Goal: Task Accomplishment & Management: Manage account settings

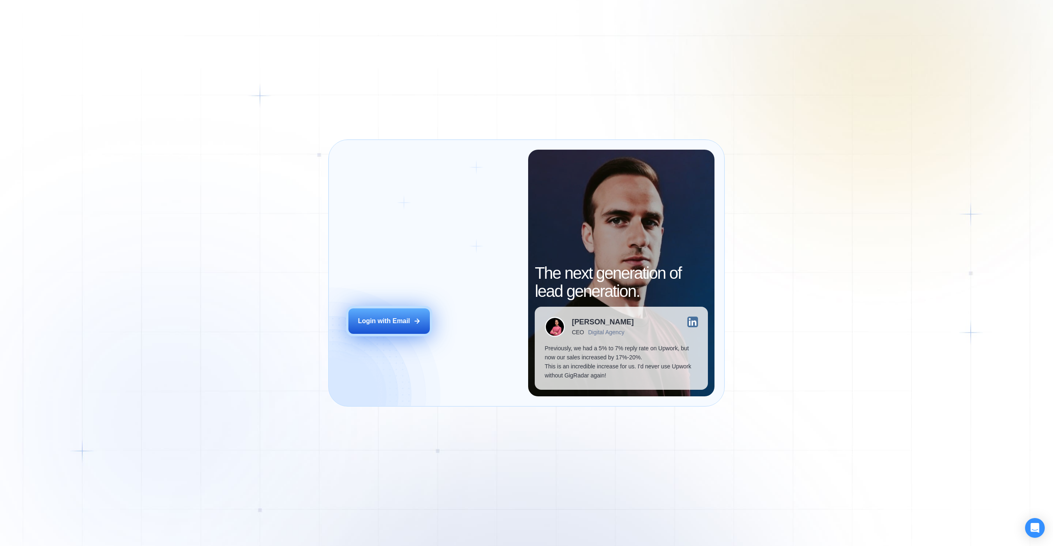
click at [406, 322] on div "Login with Email" at bounding box center [384, 321] width 52 height 9
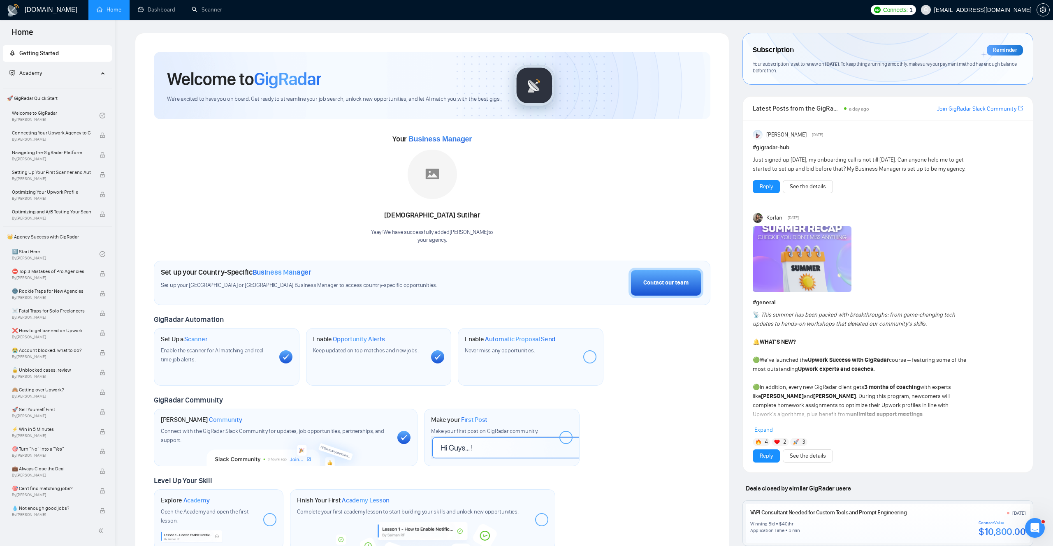
click at [1045, 17] on div at bounding box center [1043, 10] width 13 height 20
click at [1045, 14] on button "button" at bounding box center [1043, 9] width 13 height 13
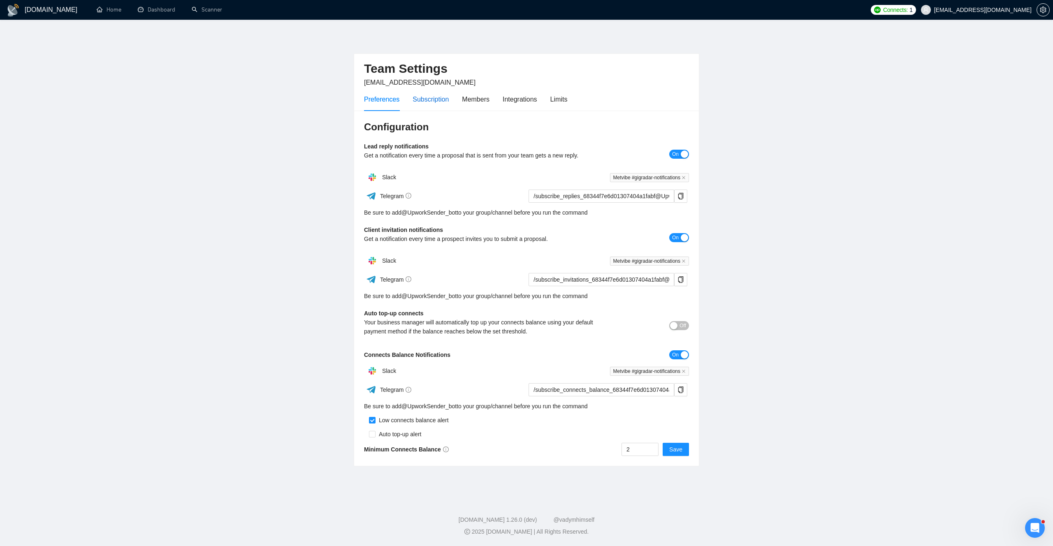
click at [436, 101] on div "Subscription" at bounding box center [431, 99] width 36 height 10
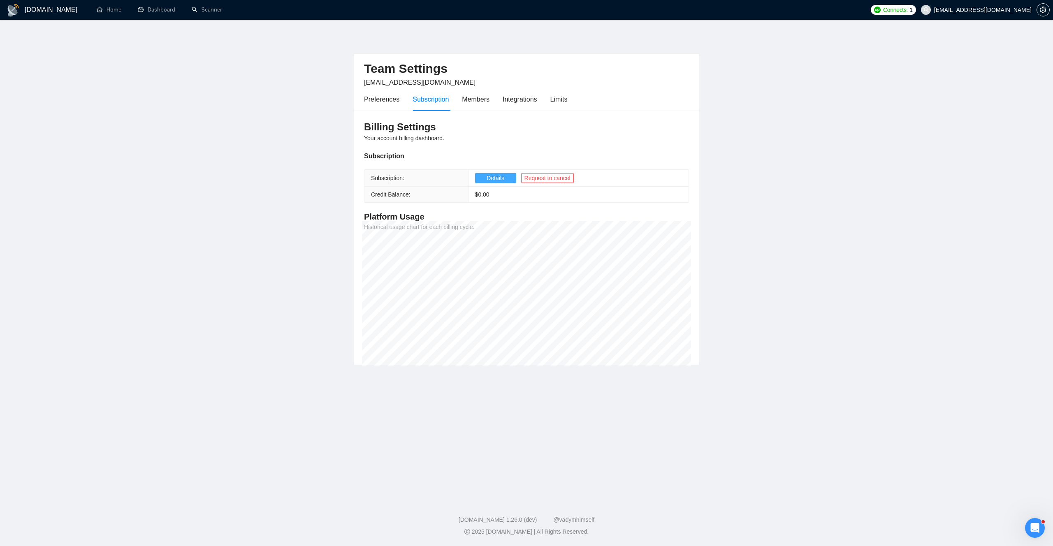
click at [495, 179] on span "Details" at bounding box center [496, 178] width 18 height 9
click at [569, 181] on span "Request to cancel" at bounding box center [548, 178] width 46 height 9
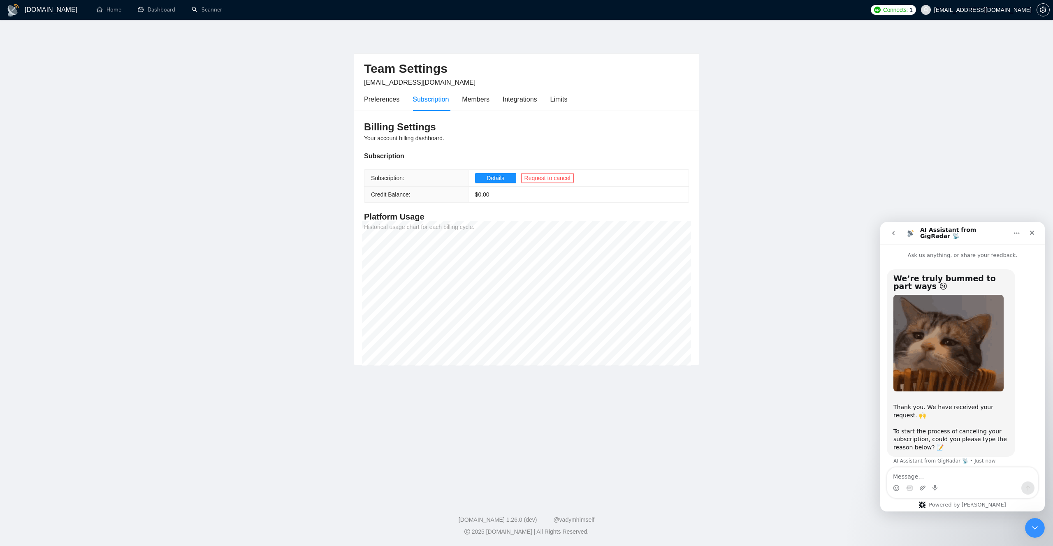
scroll to position [6, 0]
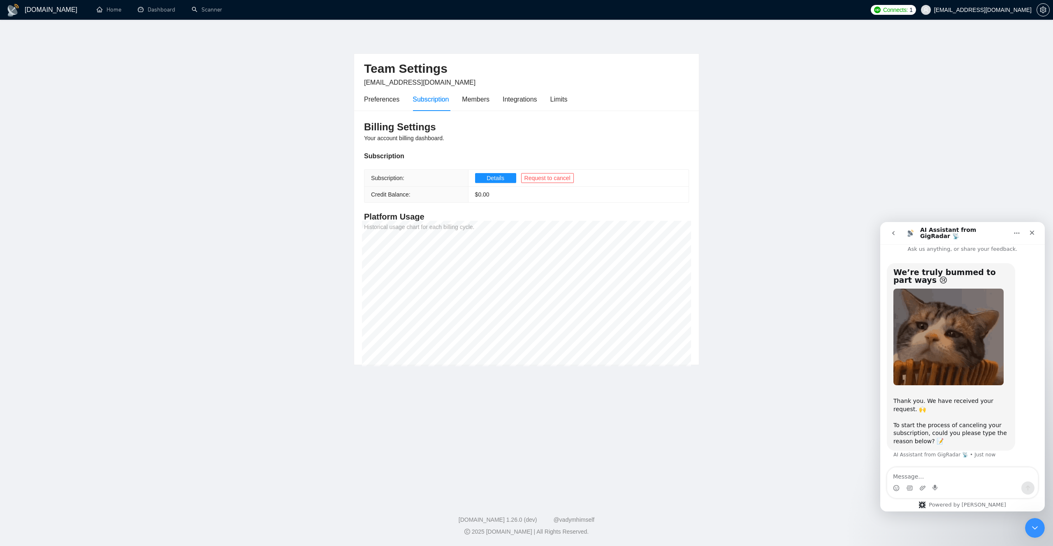
click at [977, 482] on div "Intercom messenger" at bounding box center [962, 488] width 151 height 13
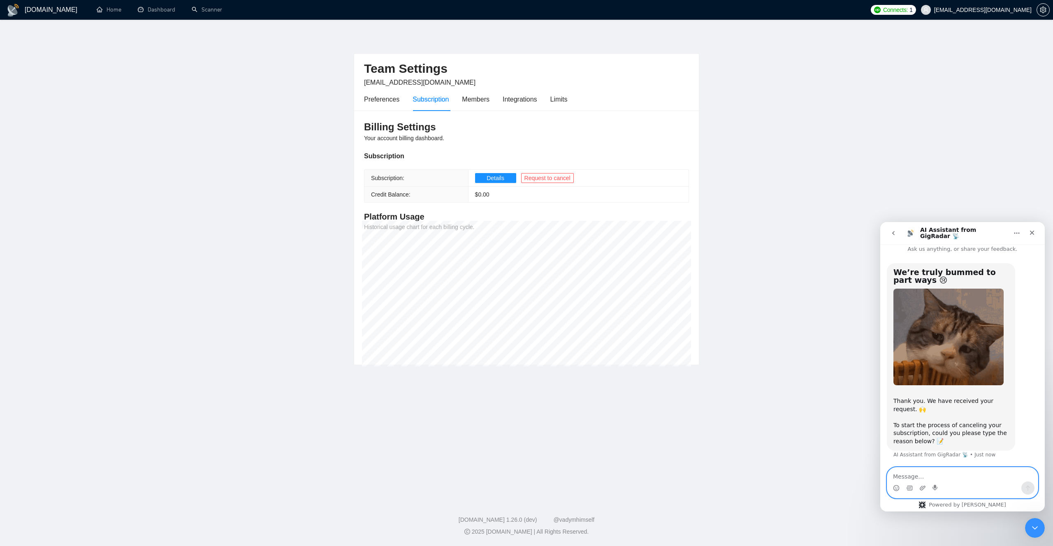
click at [978, 475] on textarea "Message…" at bounding box center [962, 475] width 151 height 14
type textarea "d"
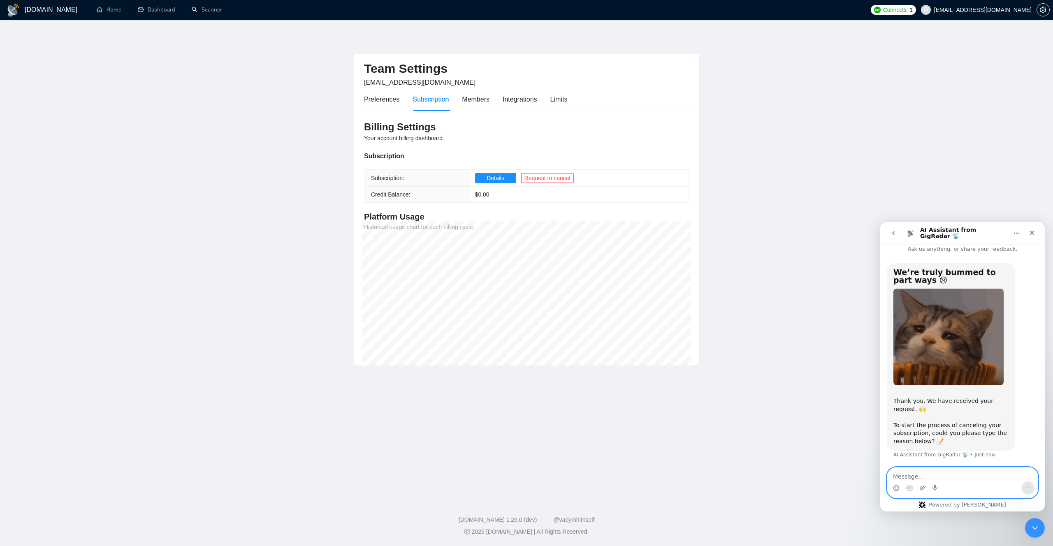
type textarea "В"
type textarea "Доброго дня хочемо скасувати підписку поки що"
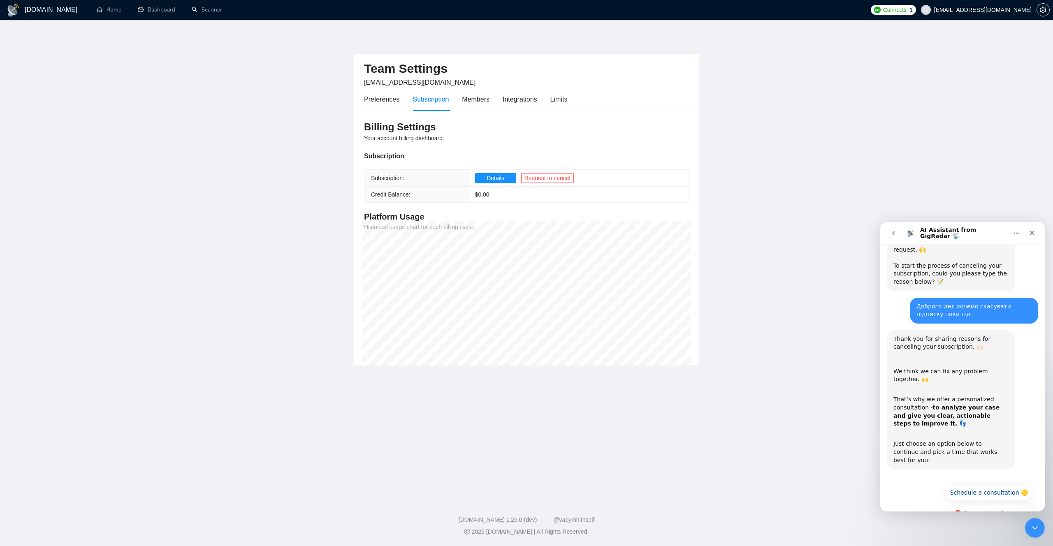
scroll to position [181, 0]
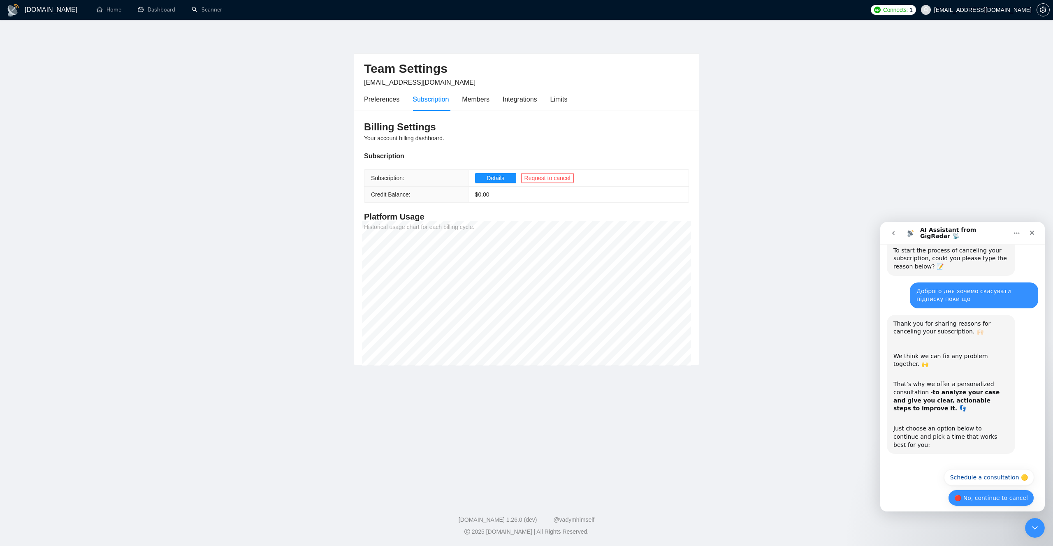
click at [973, 490] on button "🔴 No, continue to cancel" at bounding box center [991, 498] width 86 height 16
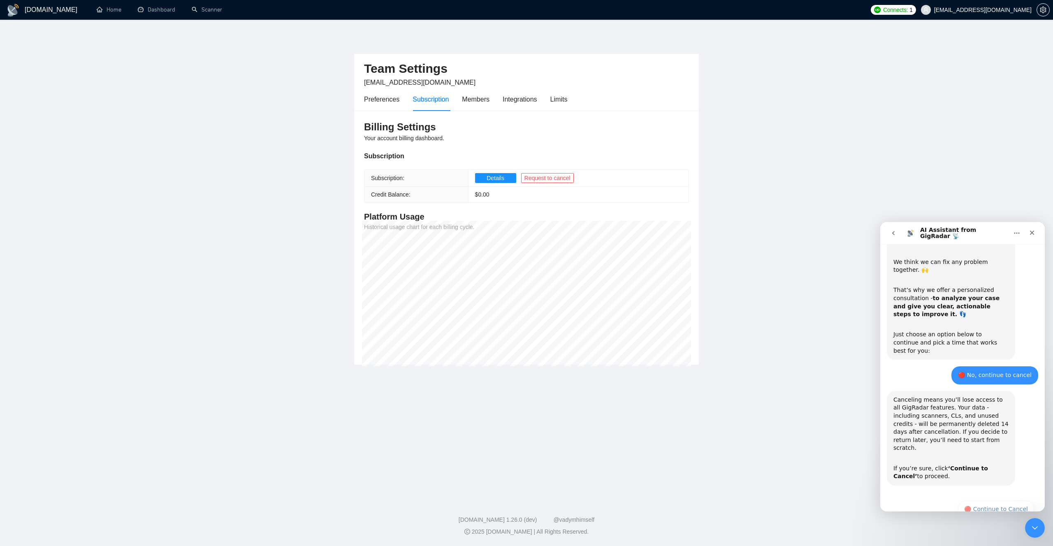
scroll to position [279, 0]
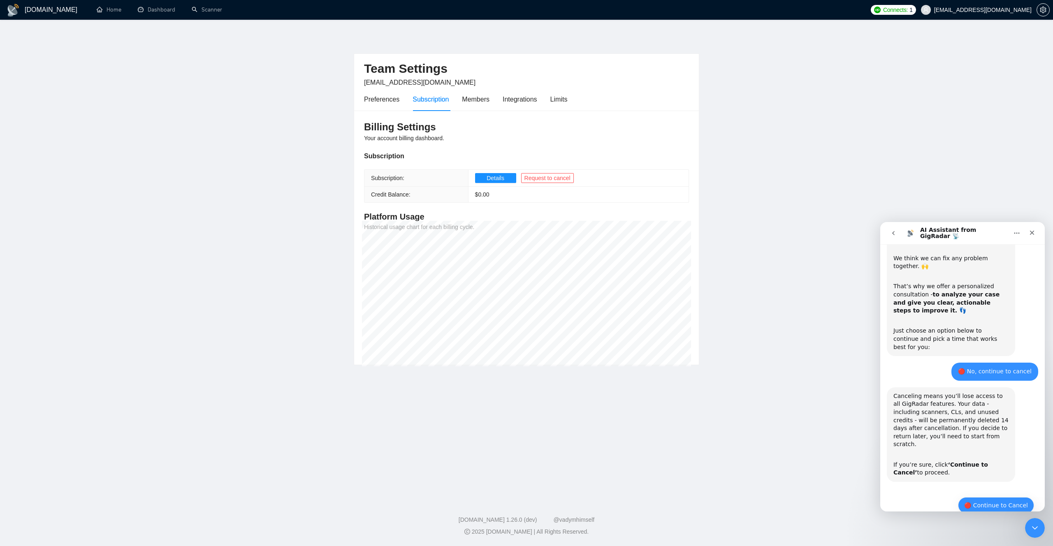
click at [989, 497] on button "🔴 Continue to Cancel" at bounding box center [996, 505] width 76 height 16
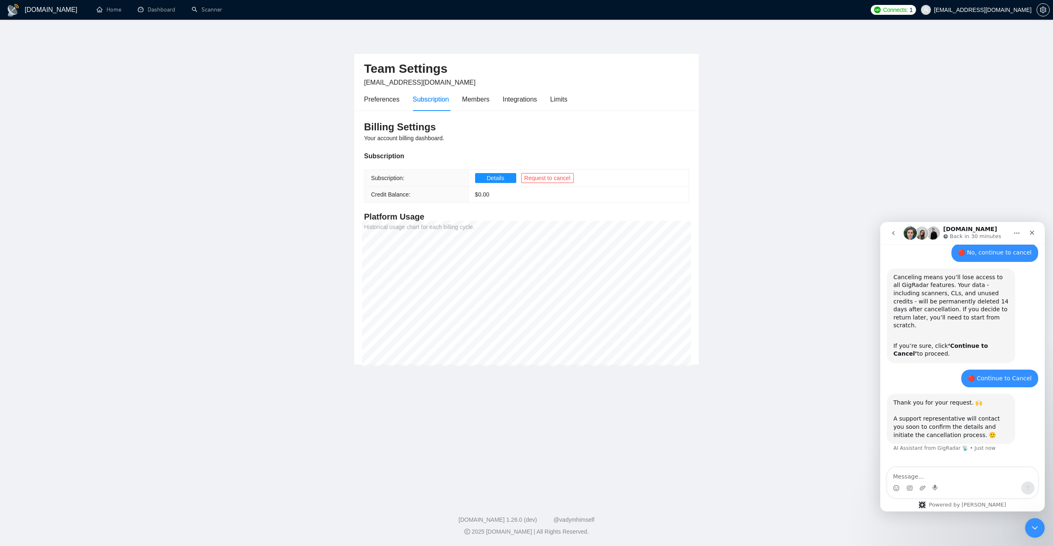
scroll to position [399, 0]
click at [489, 101] on div "Members" at bounding box center [476, 99] width 28 height 10
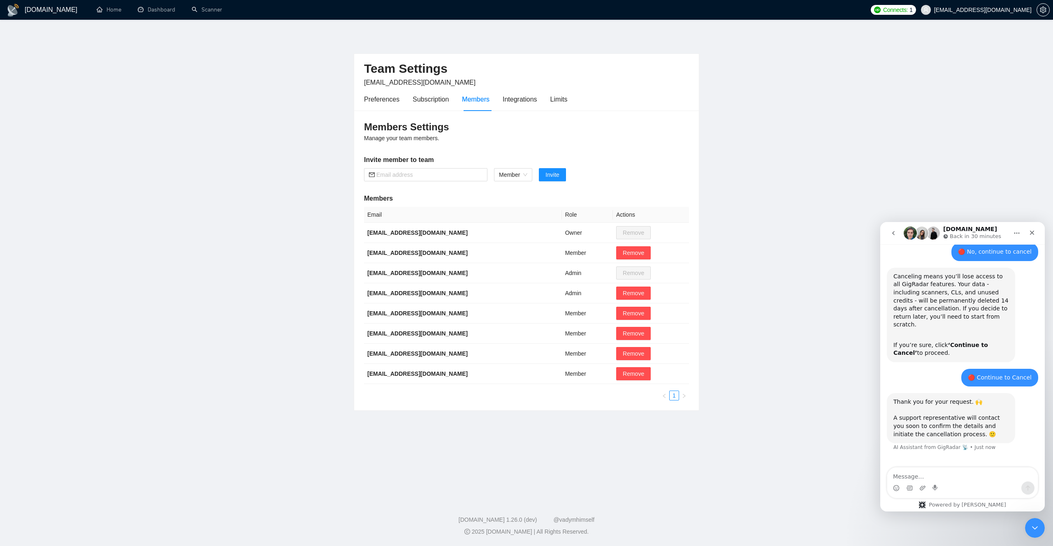
click at [504, 99] on div "Preferences Subscription Members Integrations Limits" at bounding box center [465, 99] width 203 height 23
click at [518, 99] on div "Integrations" at bounding box center [520, 99] width 35 height 10
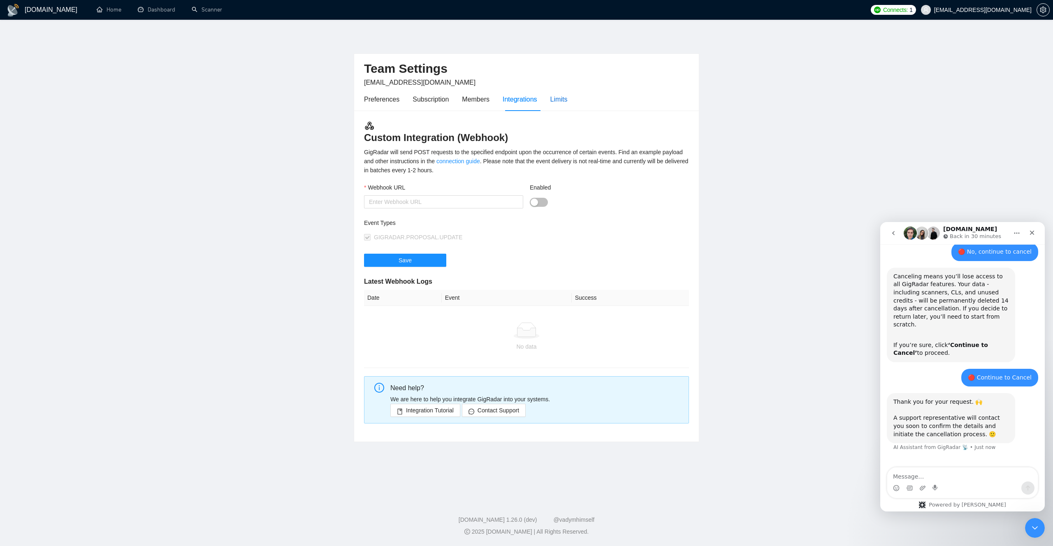
click at [556, 100] on div "Limits" at bounding box center [558, 99] width 17 height 10
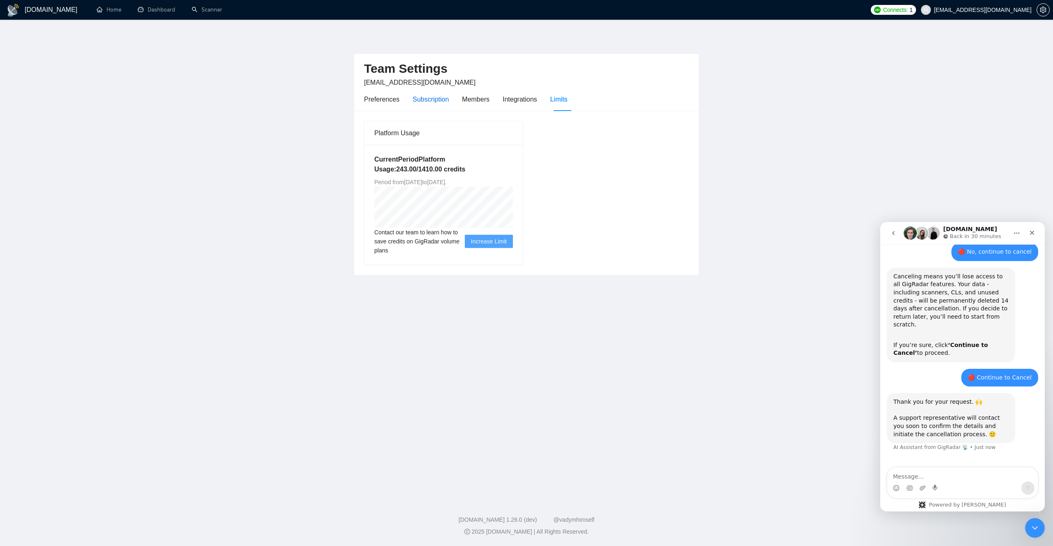
click at [430, 97] on div "Subscription" at bounding box center [431, 99] width 36 height 10
